Goal: Find specific page/section: Find specific page/section

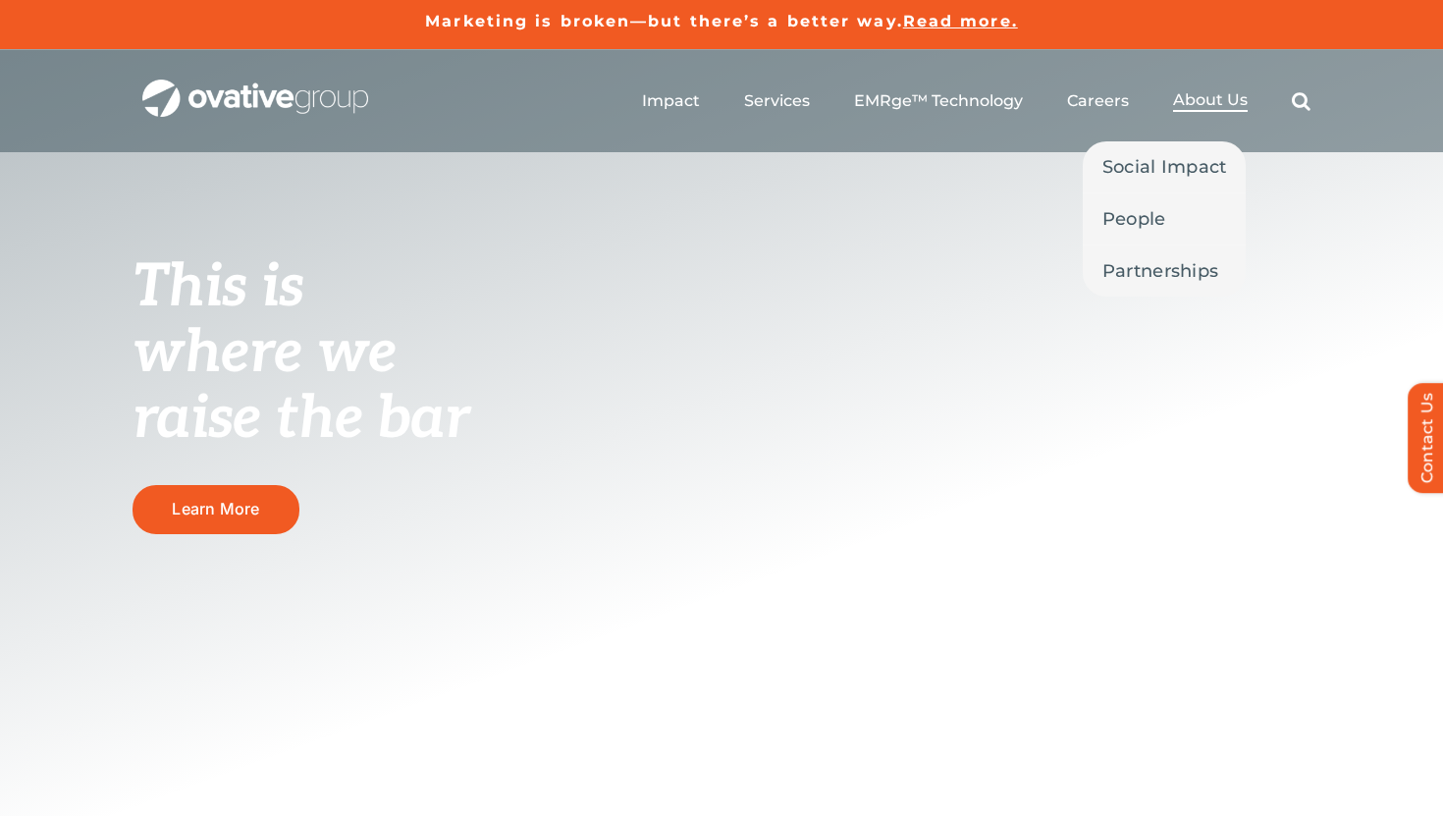
click at [1188, 102] on span "About Us" at bounding box center [1210, 100] width 75 height 20
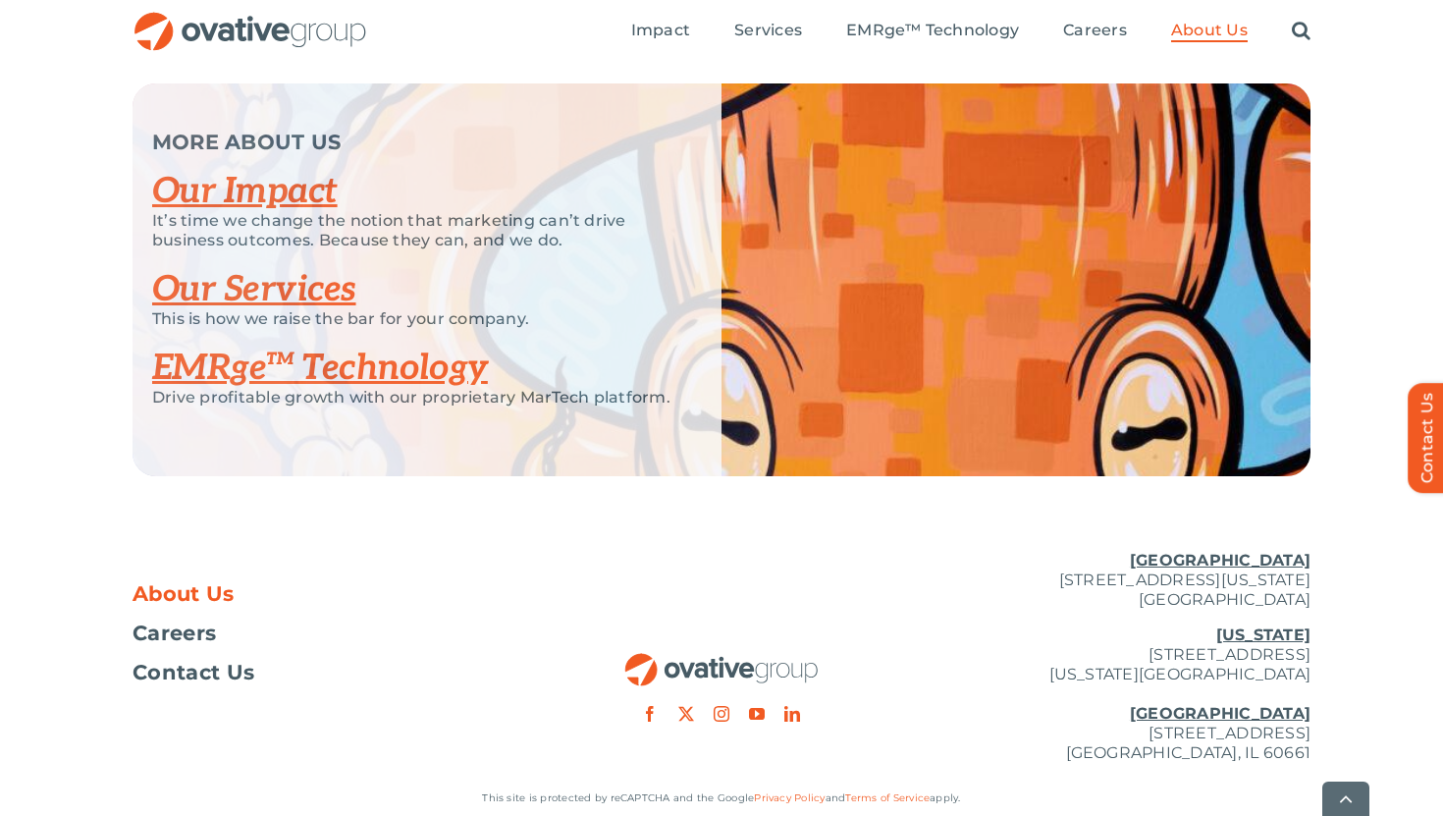
scroll to position [4233, 0]
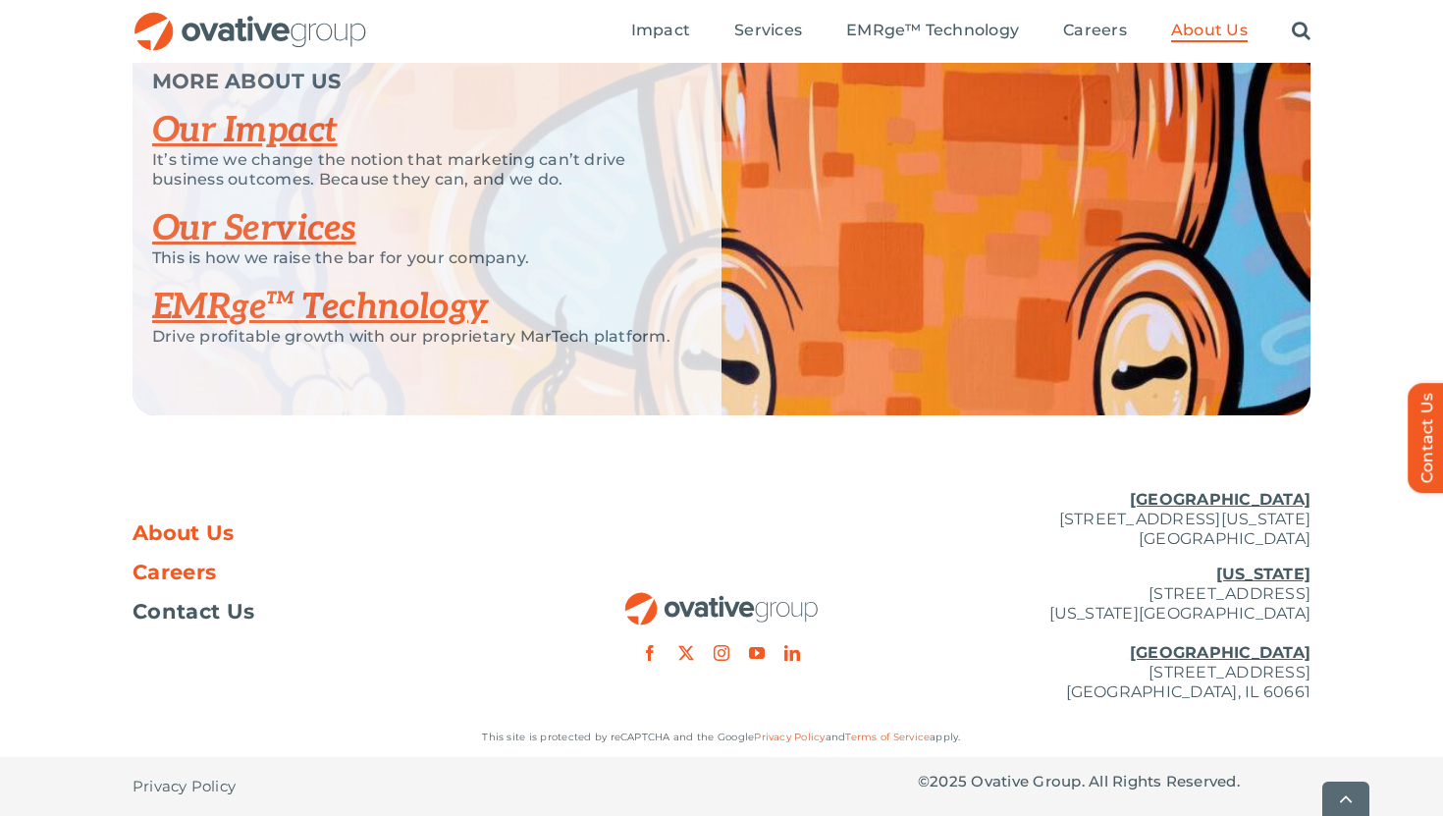
click at [213, 567] on span "Careers" at bounding box center [174, 572] width 83 height 20
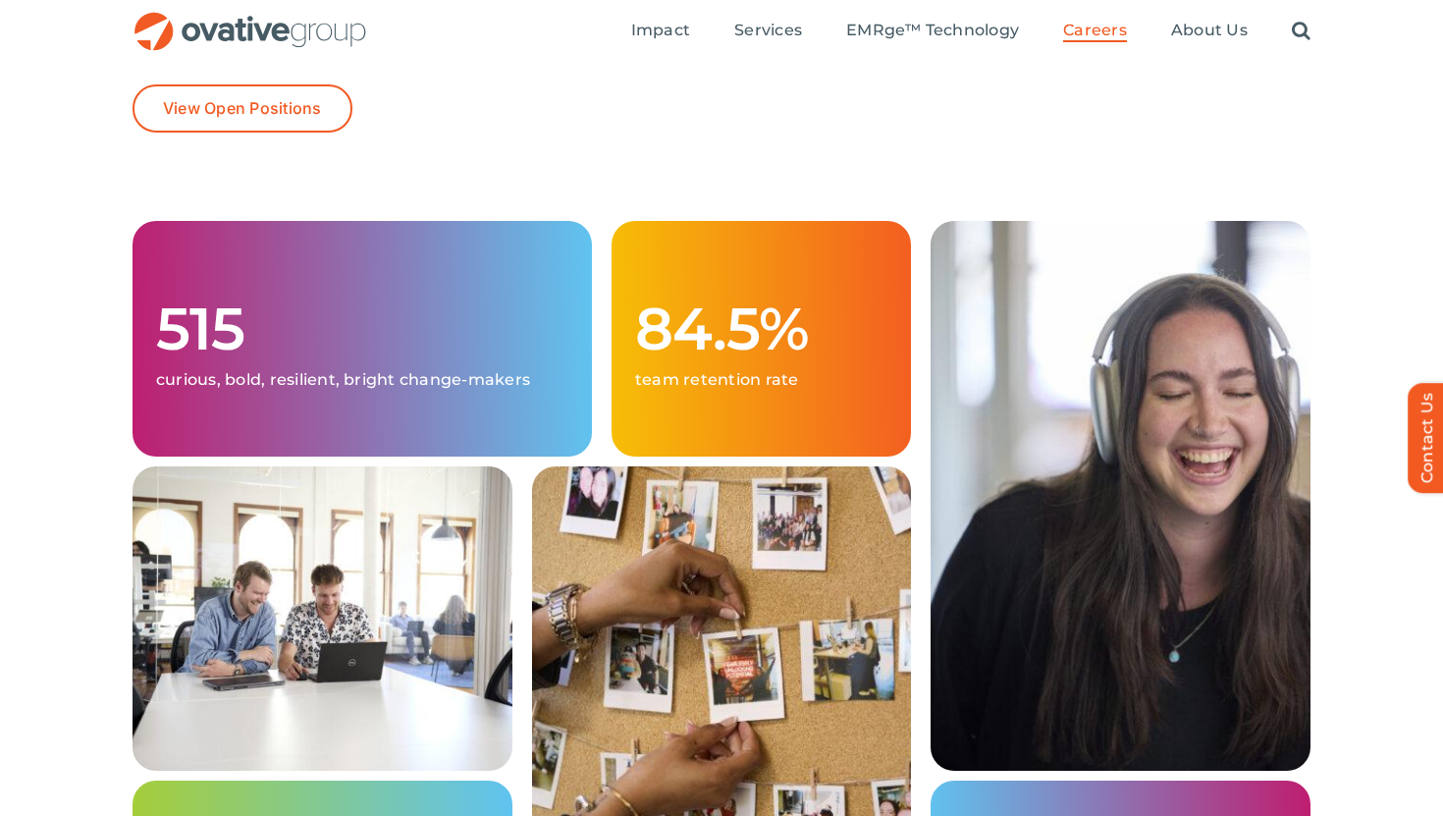
scroll to position [405, 0]
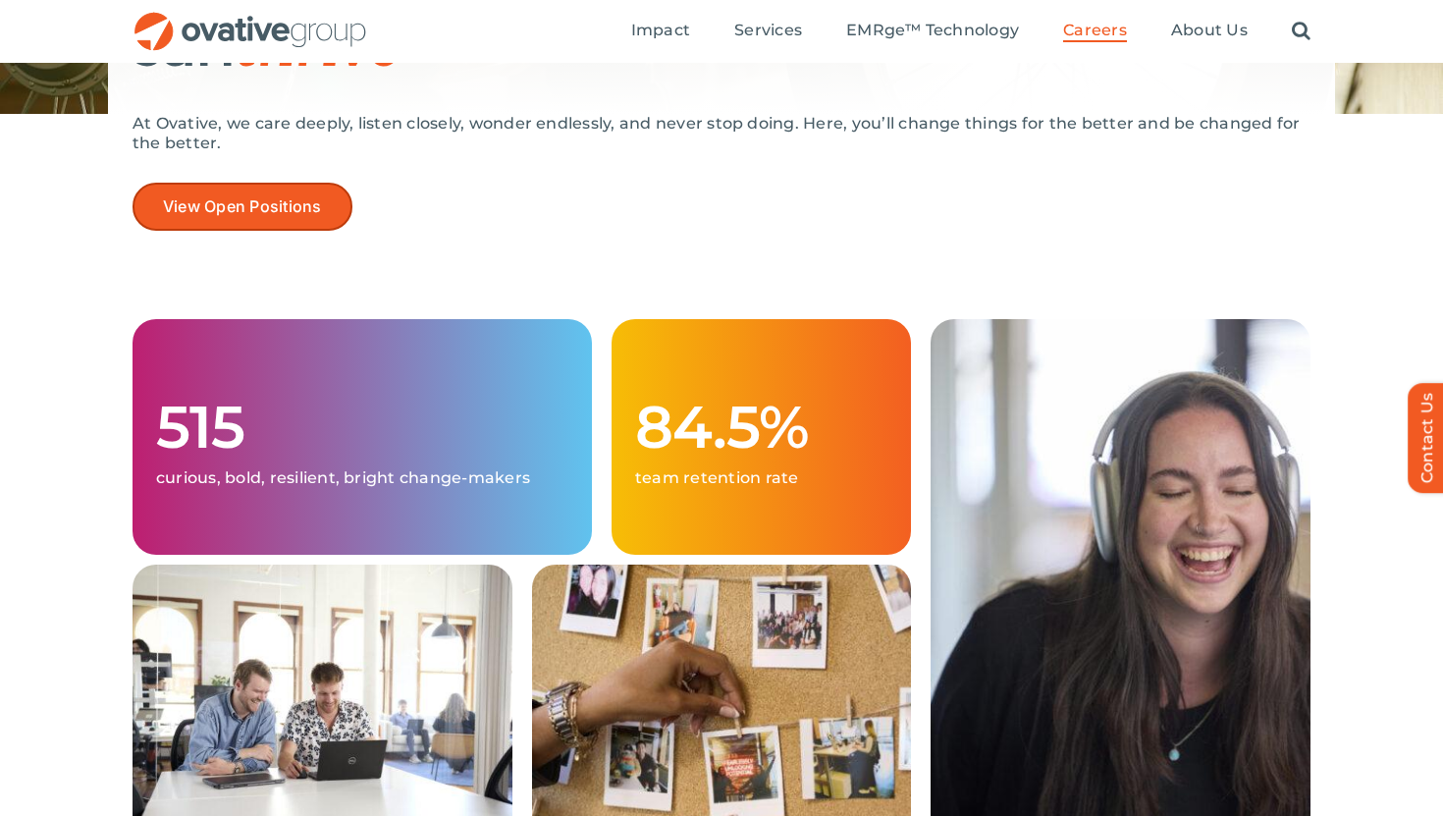
click at [283, 186] on link "View Open Positions" at bounding box center [243, 207] width 220 height 48
